Goal: Task Accomplishment & Management: Manage account settings

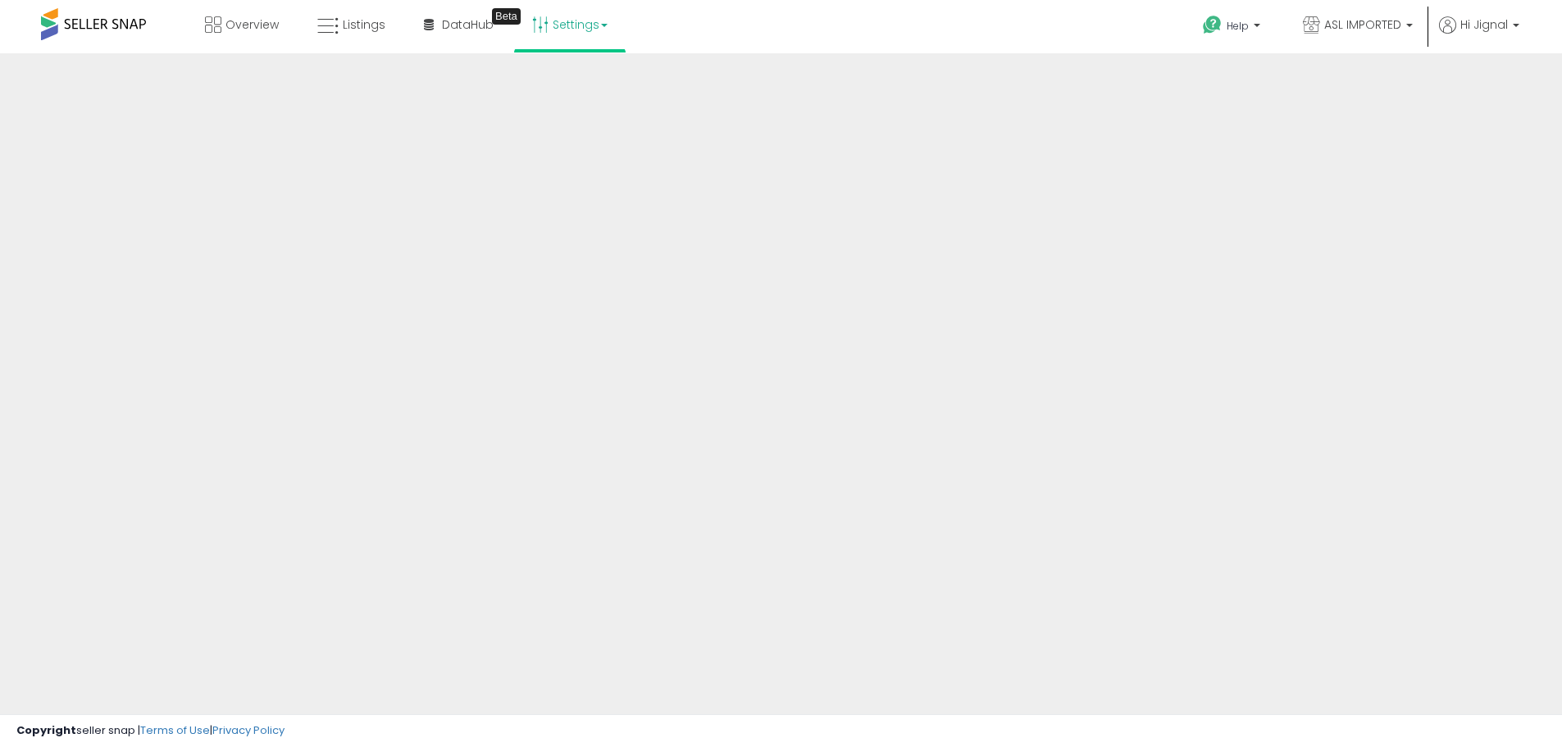
scroll to position [44, 0]
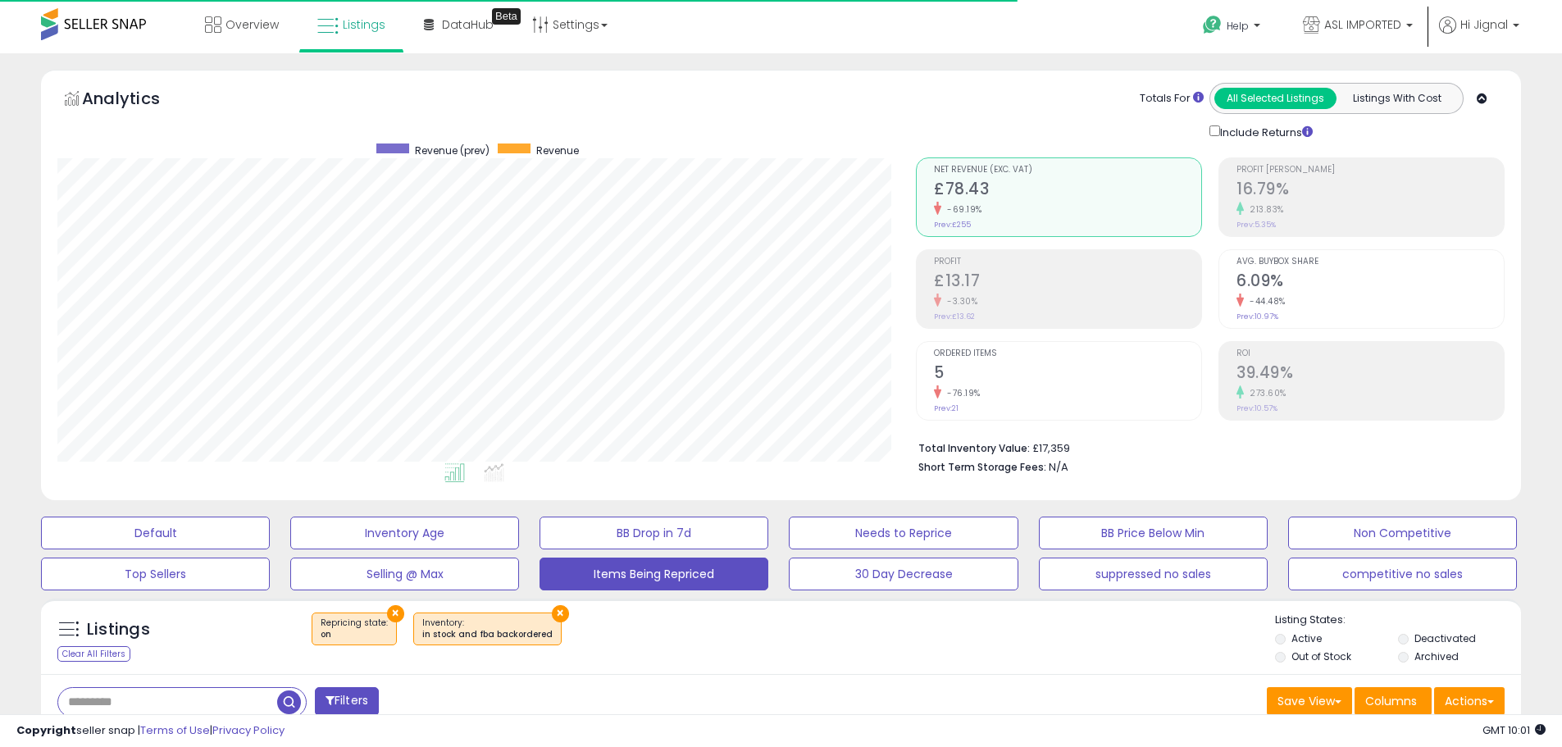
select select "**"
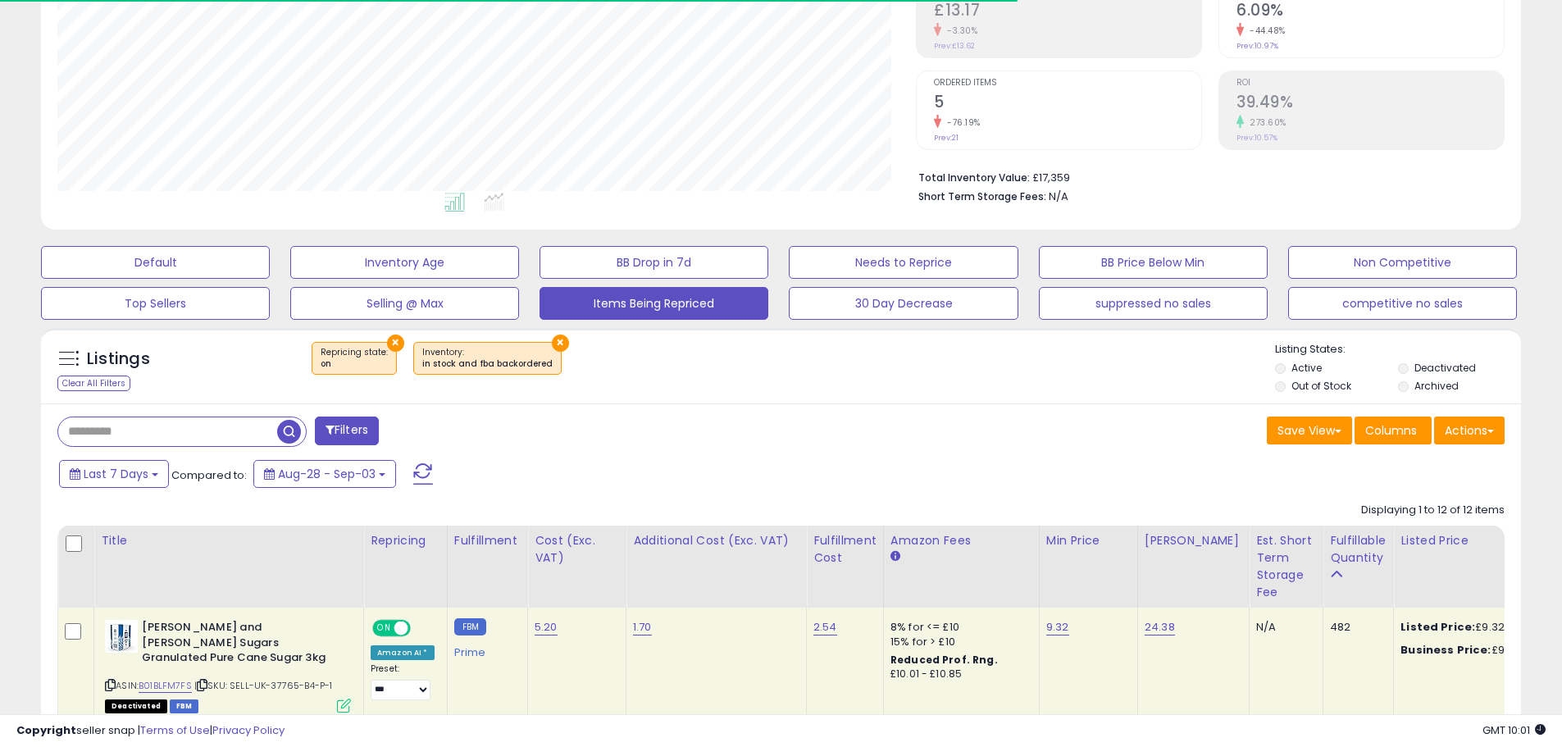
scroll to position [336, 859]
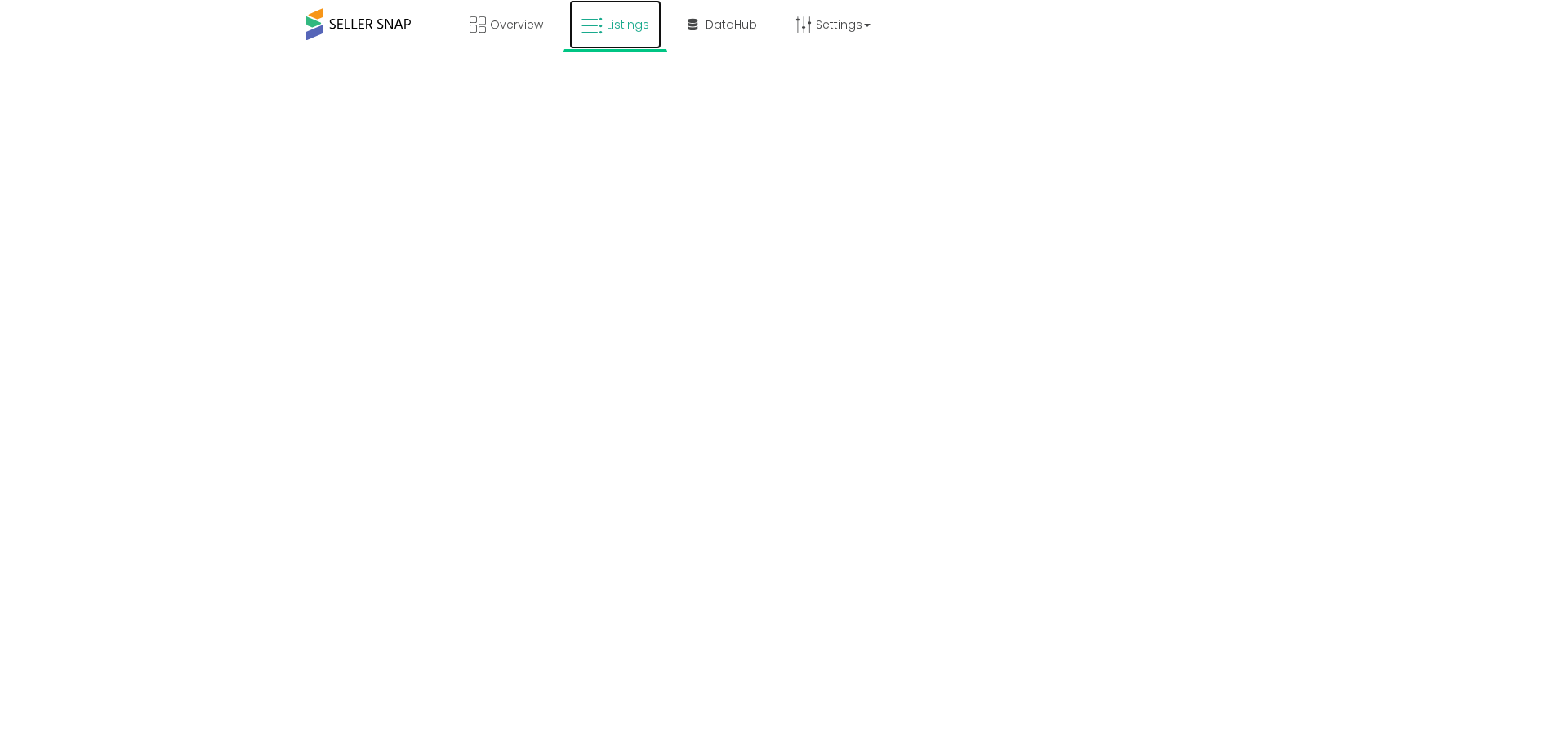
click at [612, 25] on span "Listings" at bounding box center [627, 24] width 43 height 16
